Goal: Transaction & Acquisition: Purchase product/service

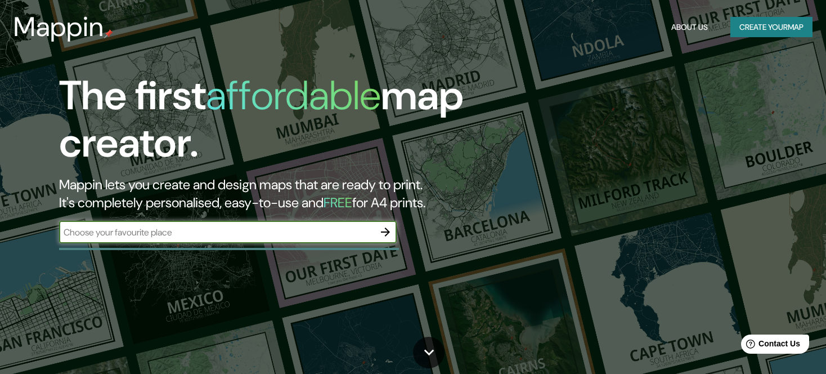
paste input "[STREET_ADDRESS]"
type input "[STREET_ADDRESS]"
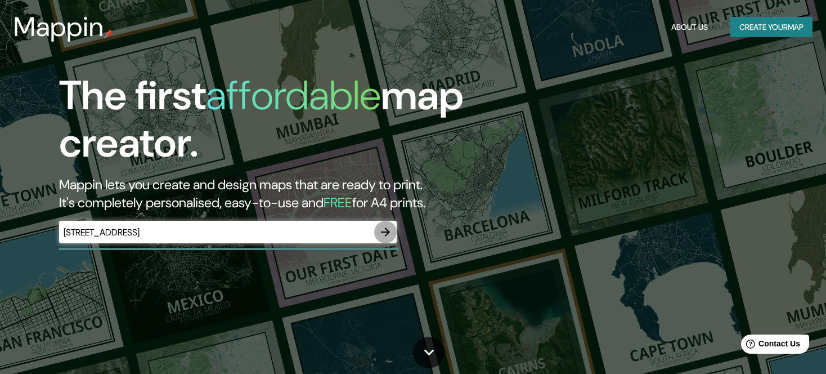
click at [382, 232] on icon "button" at bounding box center [385, 231] width 9 height 9
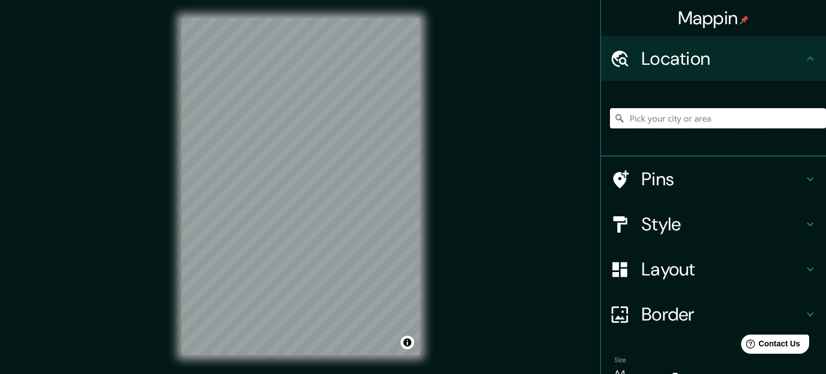
click at [643, 123] on input "Pick your city or area" at bounding box center [718, 118] width 216 height 20
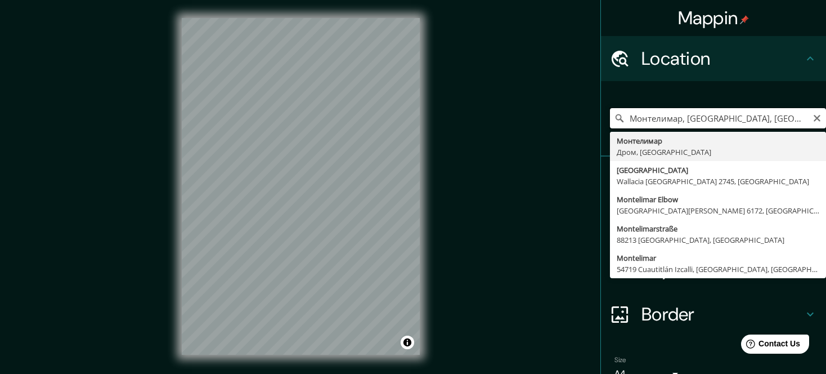
drag, startPoint x: 761, startPoint y: 119, endPoint x: 616, endPoint y: 125, distance: 145.3
click at [616, 125] on input "Монтелимар, [GEOGRAPHIC_DATA], [GEOGRAPHIC_DATA]" at bounding box center [718, 118] width 216 height 20
paste input "[STREET_ADDRESS]"
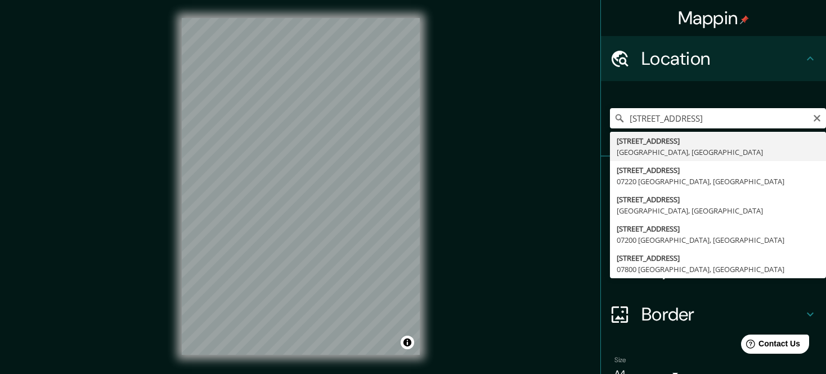
type input "[STREET_ADDRESS]"
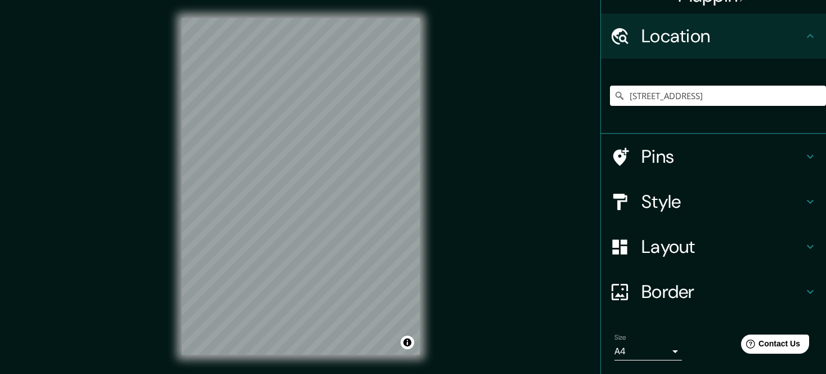
scroll to position [56, 0]
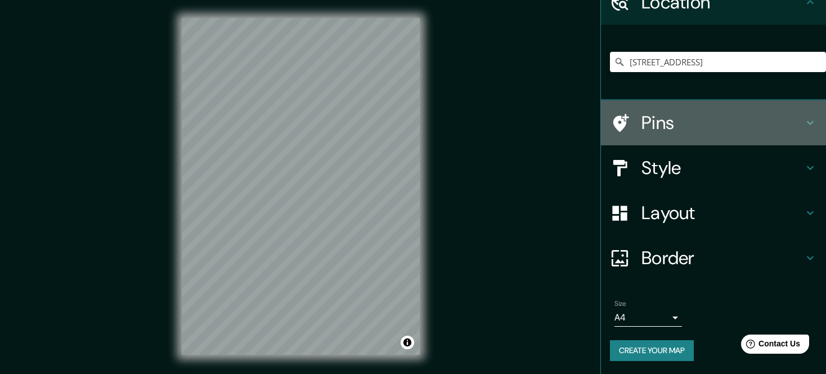
click at [803, 121] on icon at bounding box center [810, 123] width 14 height 14
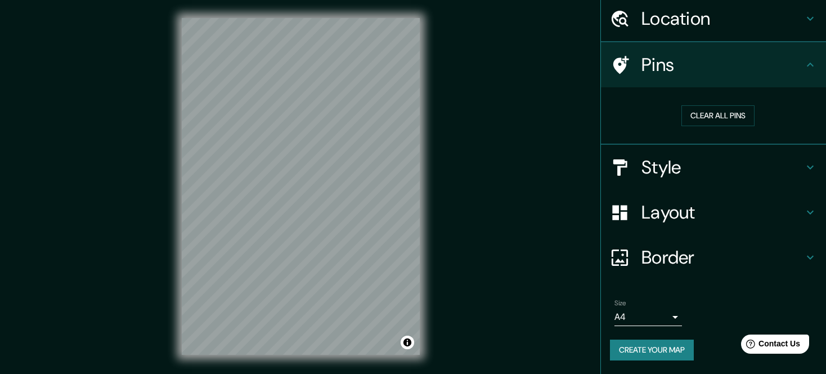
scroll to position [39, 0]
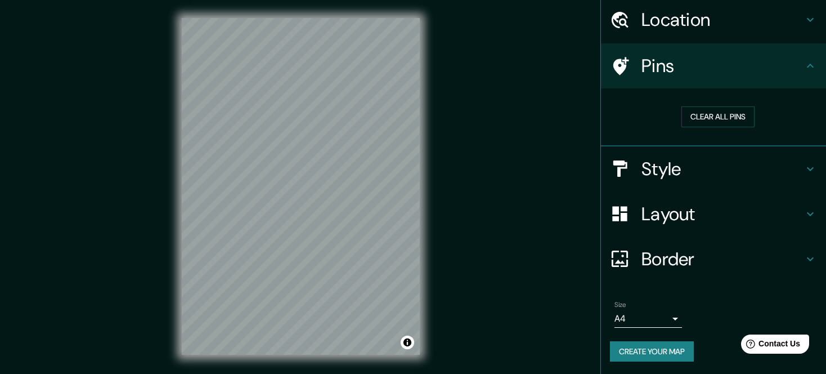
click at [799, 74] on div "Pins" at bounding box center [713, 65] width 225 height 45
click at [804, 66] on icon at bounding box center [810, 66] width 14 height 14
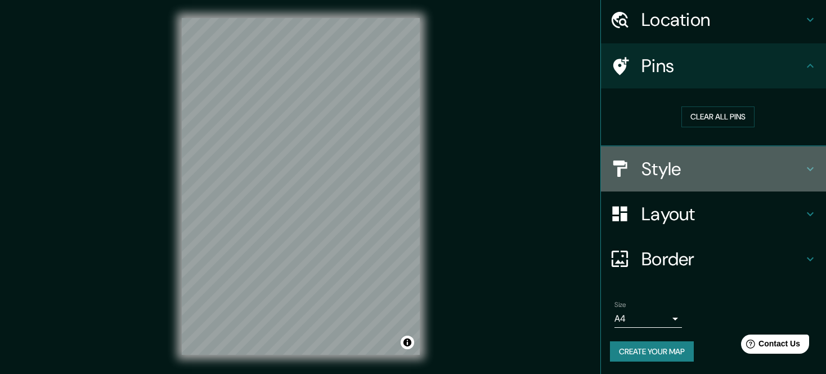
click at [806, 169] on icon at bounding box center [810, 169] width 14 height 14
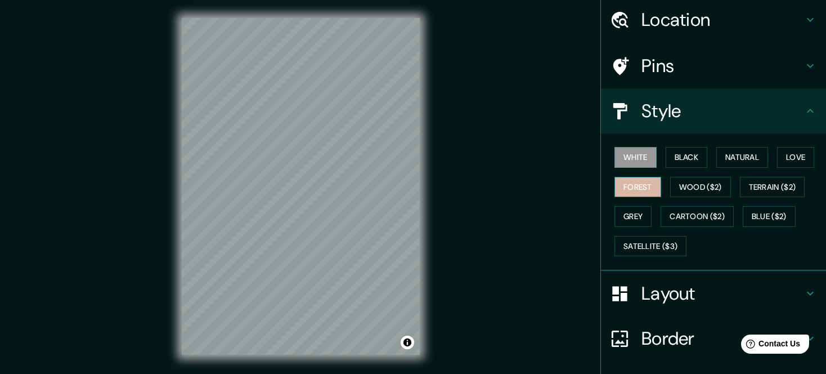
click at [630, 183] on button "Forest" at bounding box center [637, 187] width 47 height 21
click at [695, 154] on button "Black" at bounding box center [687, 157] width 42 height 21
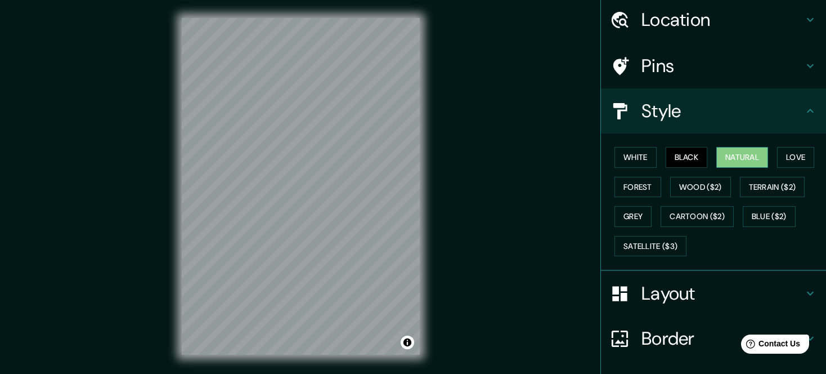
click at [740, 155] on button "Natural" at bounding box center [742, 157] width 52 height 21
click at [782, 152] on button "Love" at bounding box center [795, 157] width 37 height 21
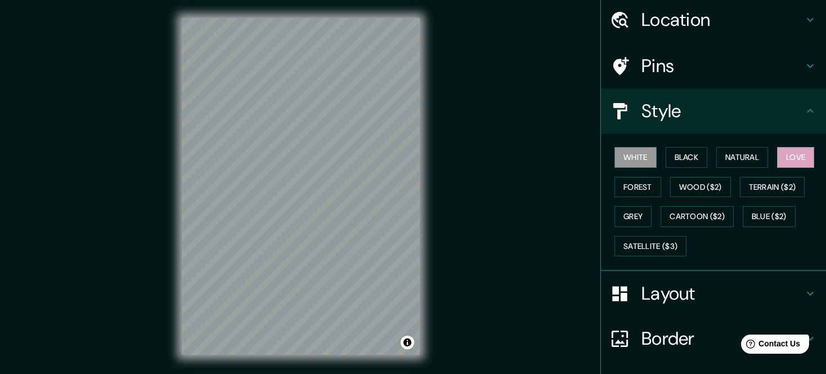
click at [630, 162] on button "White" at bounding box center [635, 157] width 42 height 21
click at [632, 190] on button "Forest" at bounding box center [637, 187] width 47 height 21
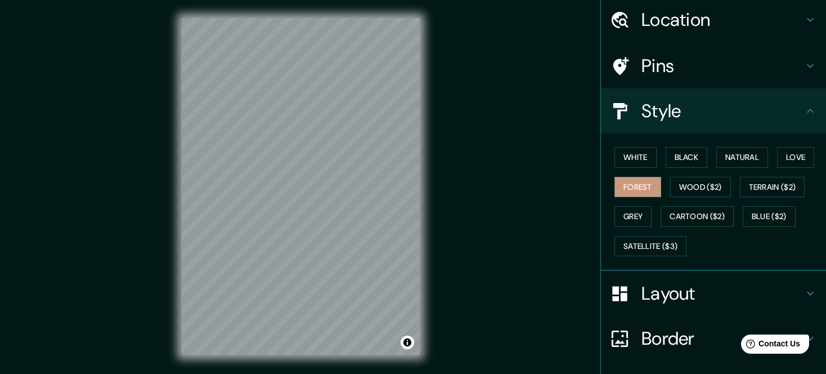
click at [805, 110] on icon at bounding box center [810, 111] width 14 height 14
click at [803, 113] on icon at bounding box center [810, 111] width 14 height 14
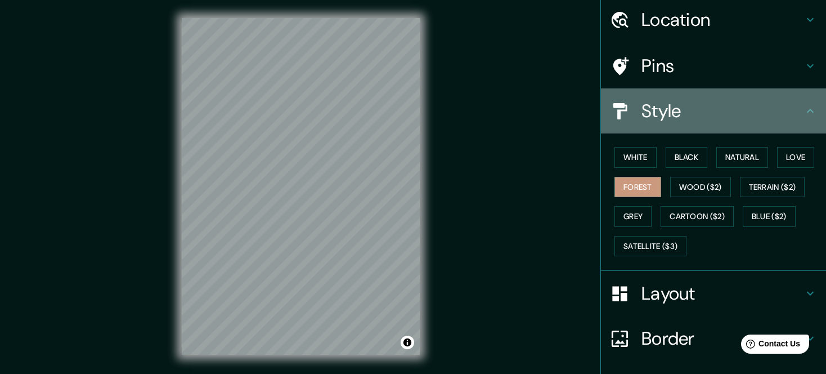
click at [805, 106] on icon at bounding box center [810, 111] width 14 height 14
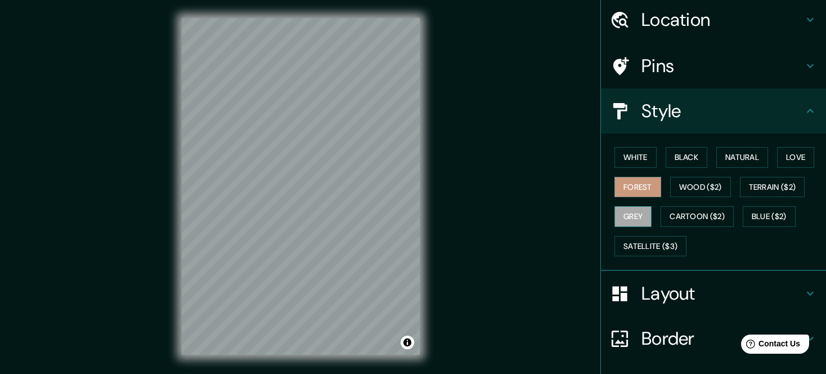
click at [633, 219] on button "Grey" at bounding box center [632, 216] width 37 height 21
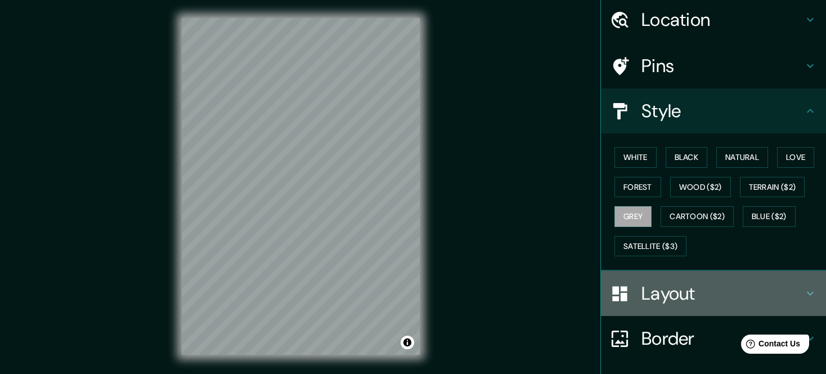
click at [739, 289] on h4 "Layout" at bounding box center [722, 293] width 162 height 23
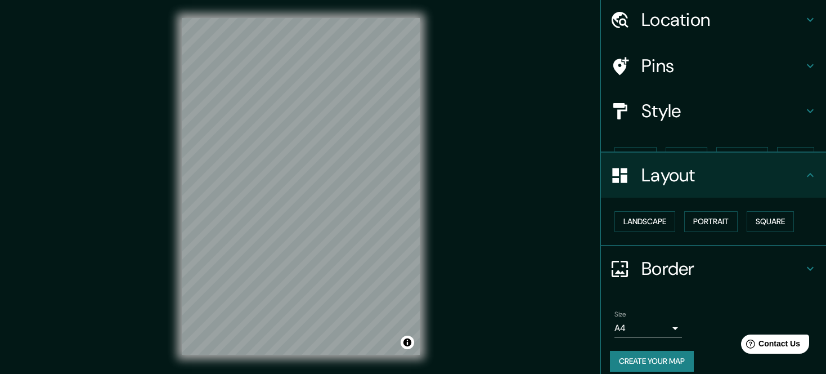
scroll to position [30, 0]
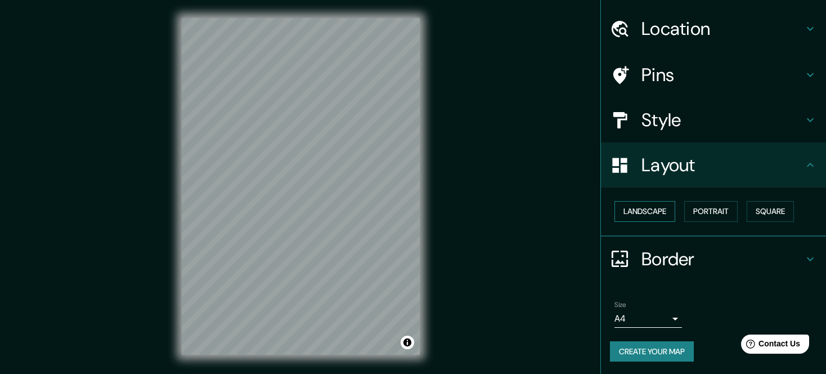
click at [628, 205] on button "Landscape" at bounding box center [644, 211] width 61 height 21
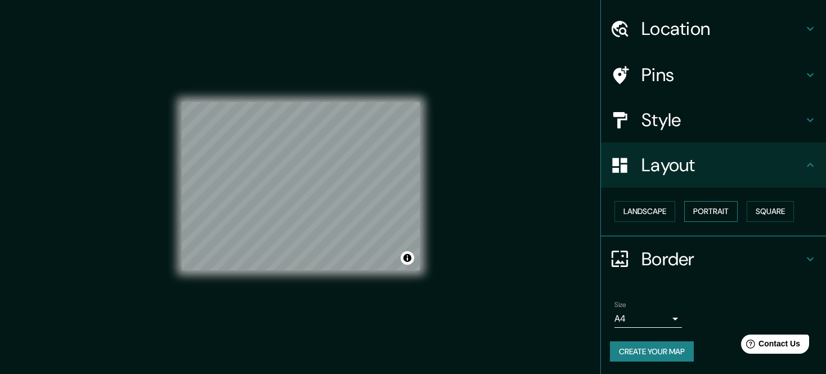
click at [703, 208] on button "Portrait" at bounding box center [710, 211] width 53 height 21
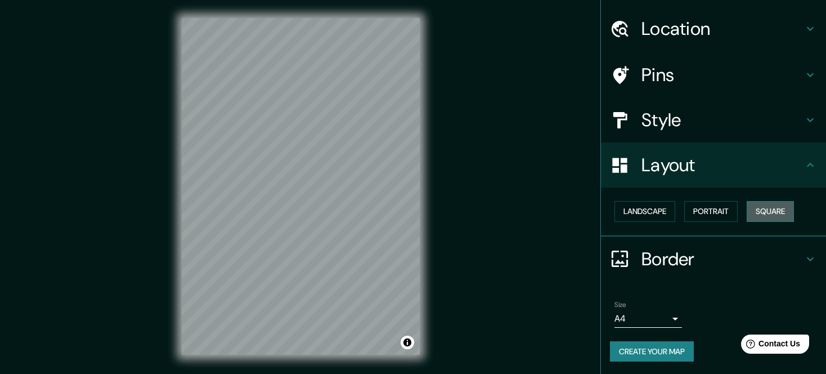
click at [747, 210] on button "Square" at bounding box center [770, 211] width 47 height 21
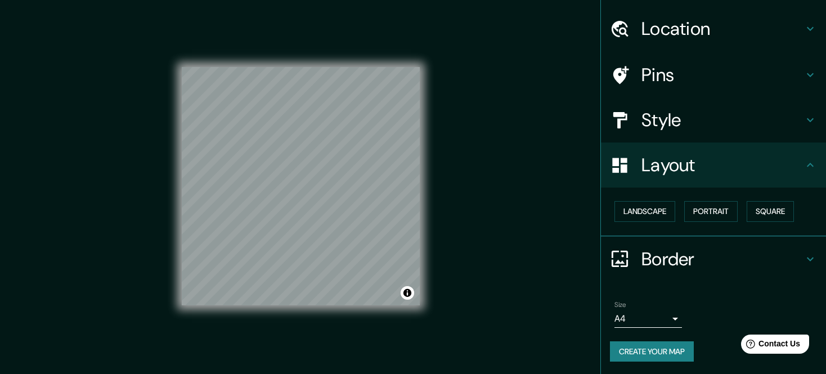
click at [739, 262] on h4 "Border" at bounding box center [722, 259] width 162 height 23
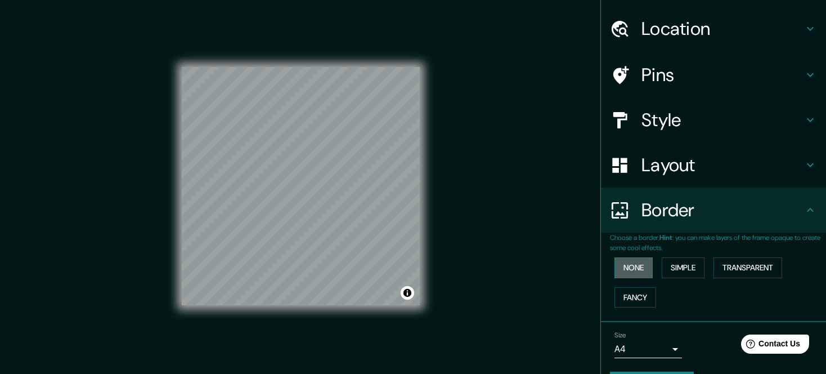
click at [635, 267] on button "None" at bounding box center [633, 267] width 38 height 21
click at [672, 267] on button "Simple" at bounding box center [683, 267] width 43 height 21
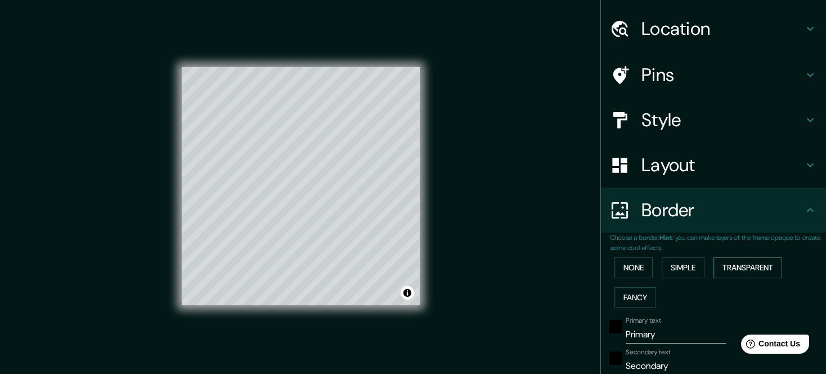
click at [736, 264] on button "Transparent" at bounding box center [747, 267] width 69 height 21
click at [635, 292] on button "Fancy" at bounding box center [635, 297] width 42 height 21
click at [622, 264] on button "None" at bounding box center [633, 267] width 38 height 21
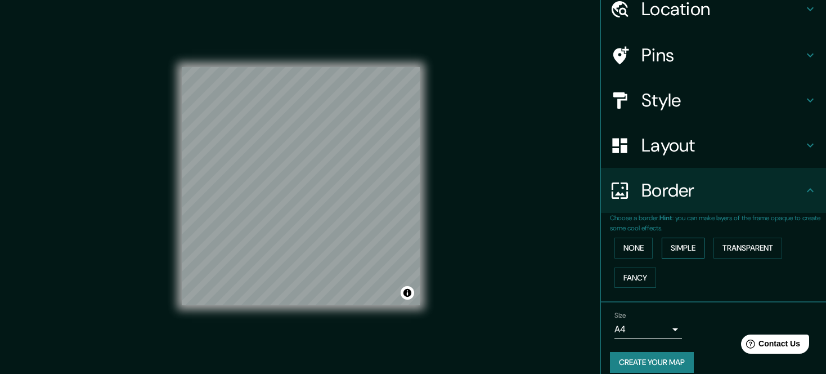
scroll to position [61, 0]
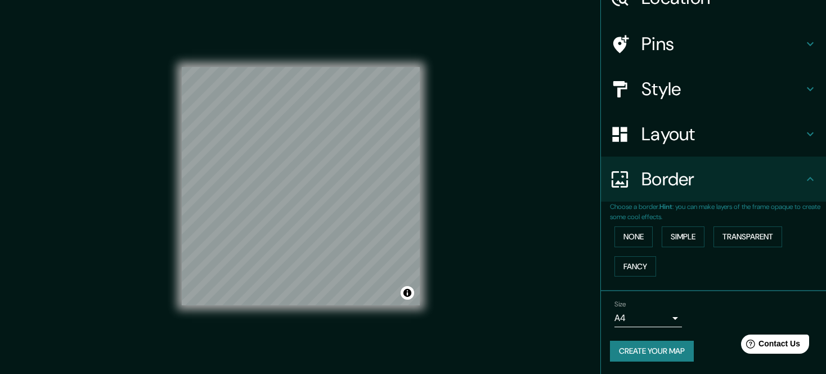
click at [803, 183] on icon at bounding box center [810, 179] width 14 height 14
click at [807, 177] on icon at bounding box center [810, 179] width 7 height 4
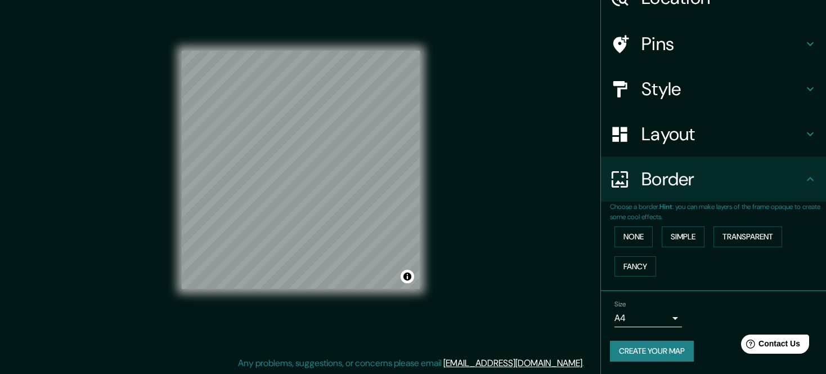
click at [668, 309] on body "Mappin Location [STREET_ADDRESS] Pins Style Layout Border Choose a border. Hint…" at bounding box center [413, 171] width 826 height 374
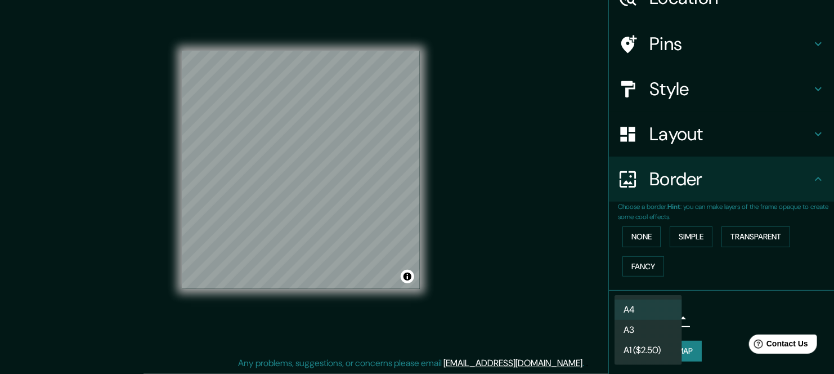
click at [719, 315] on div at bounding box center [417, 187] width 834 height 374
